Goal: Information Seeking & Learning: Learn about a topic

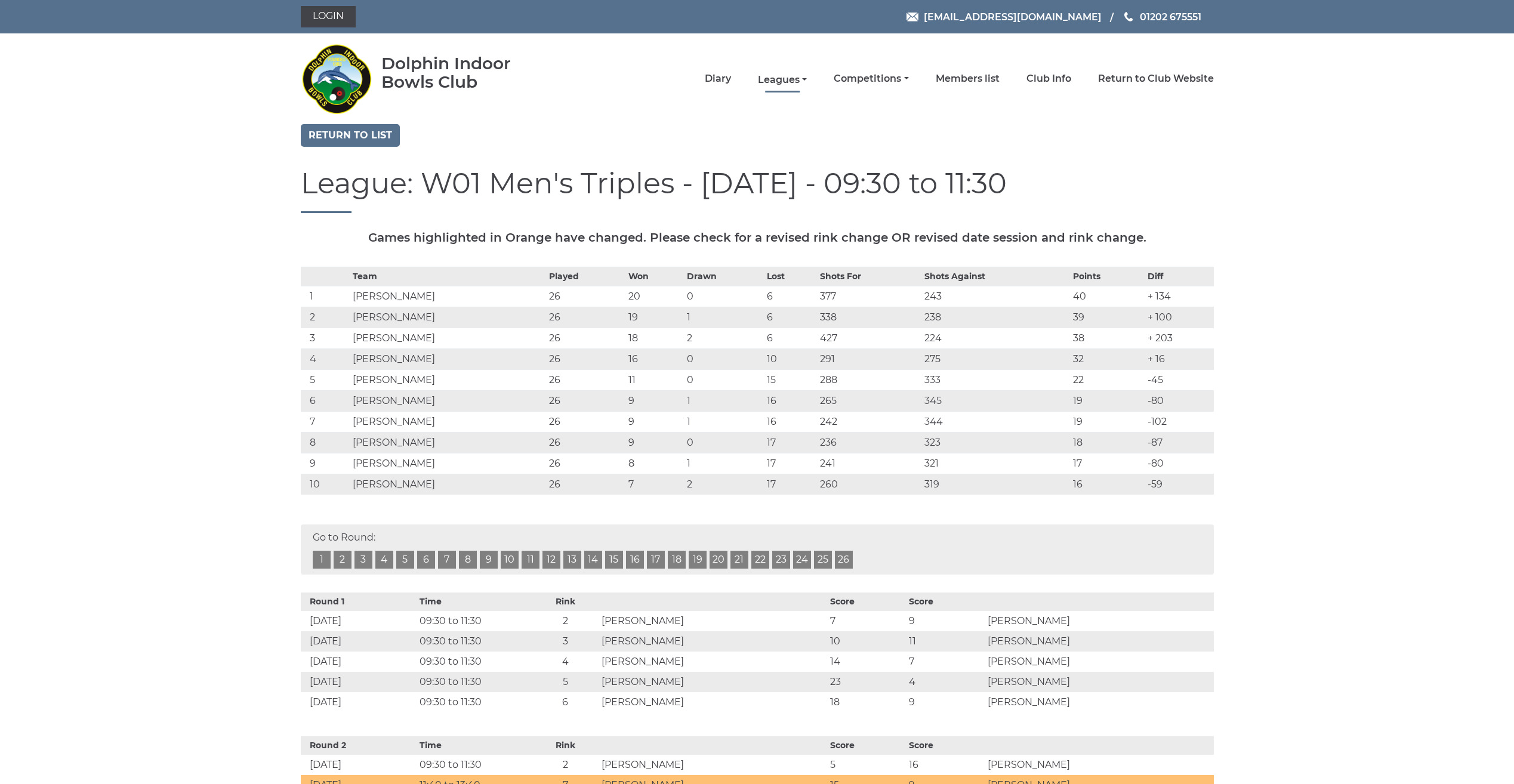
click at [776, 82] on link "Leagues" at bounding box center [782, 80] width 49 height 13
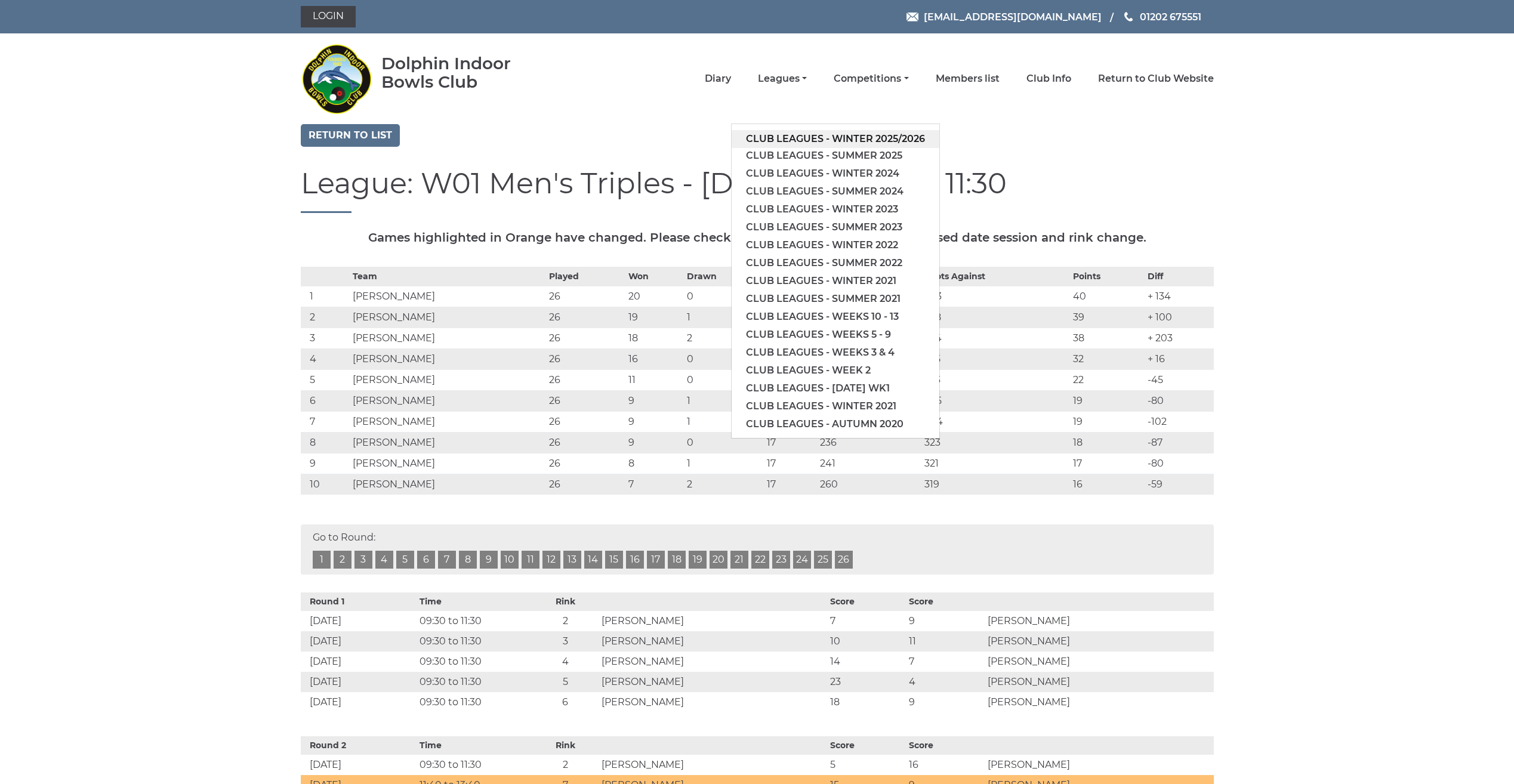
click at [756, 140] on link "Club leagues - Winter 2025/2026" at bounding box center [836, 139] width 208 height 18
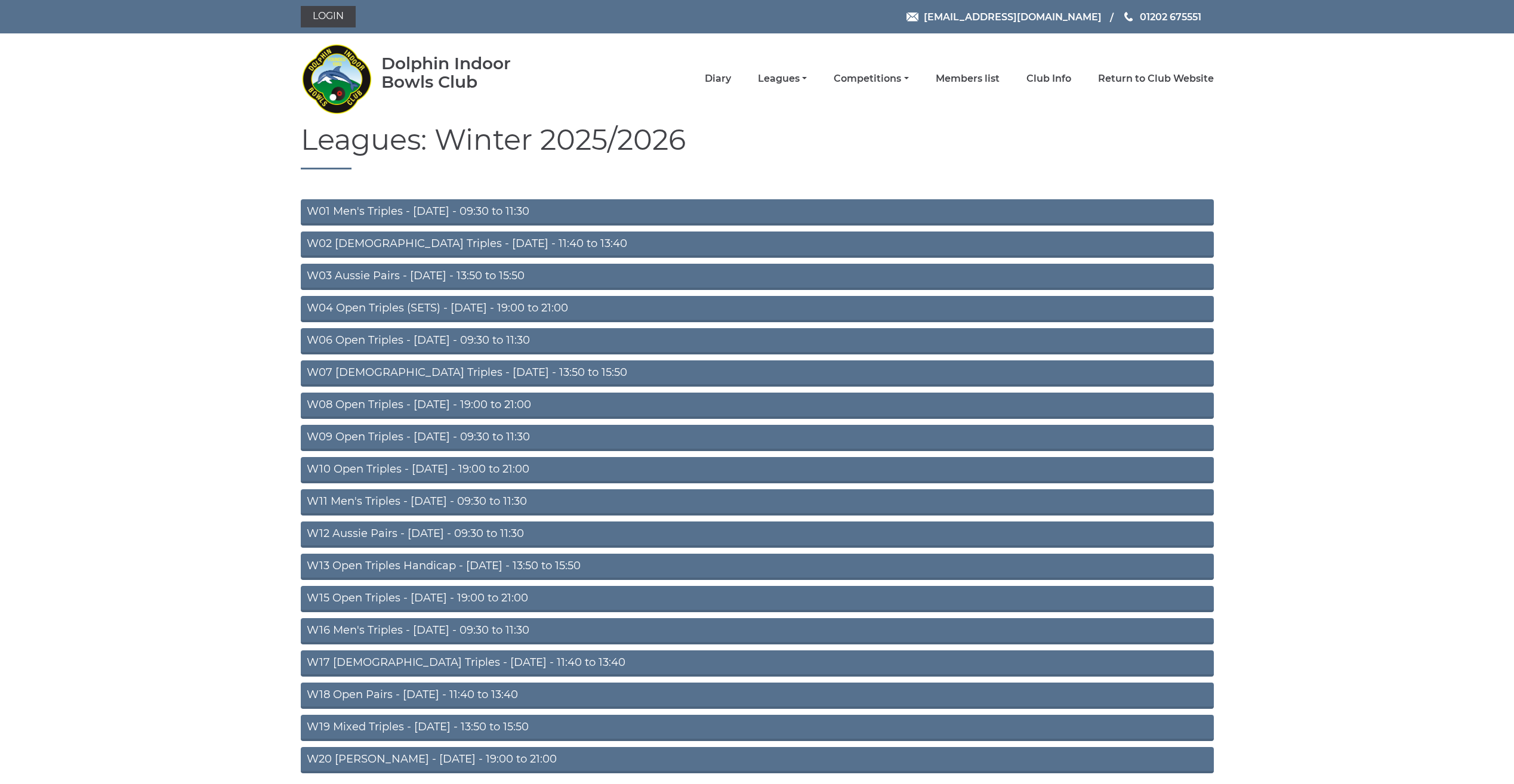
click at [474, 215] on link "W01 Men's Triples - Monday - 09:30 to 11:30" at bounding box center [758, 212] width 914 height 27
